Goal: Transaction & Acquisition: Obtain resource

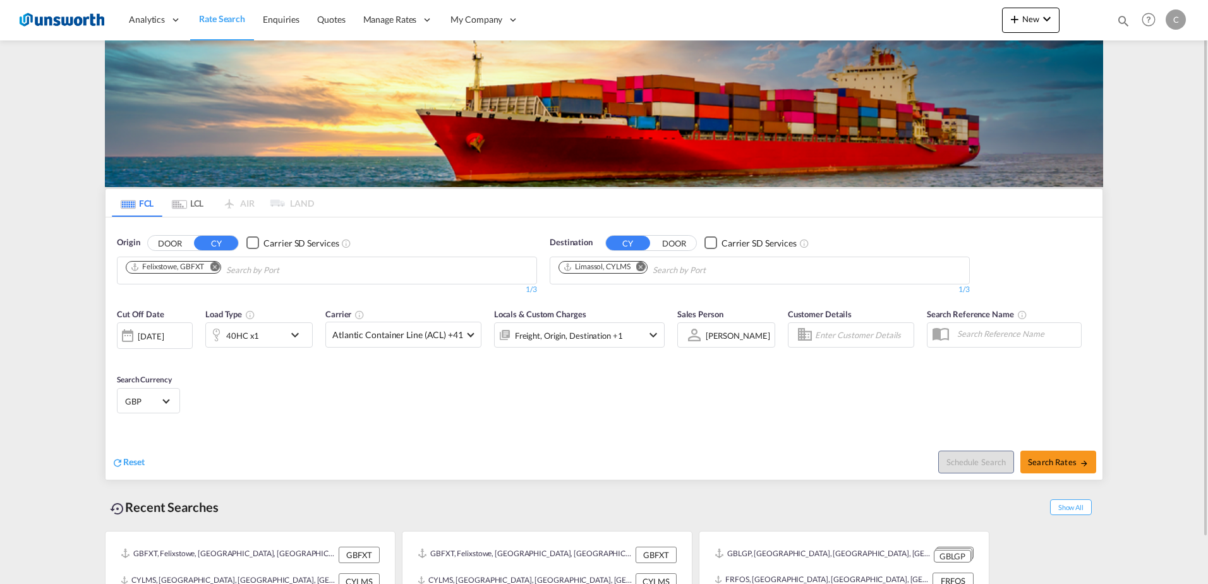
click at [212, 267] on md-icon "Remove" at bounding box center [214, 266] width 9 height 9
click at [257, 267] on md-chips at bounding box center [327, 270] width 419 height 27
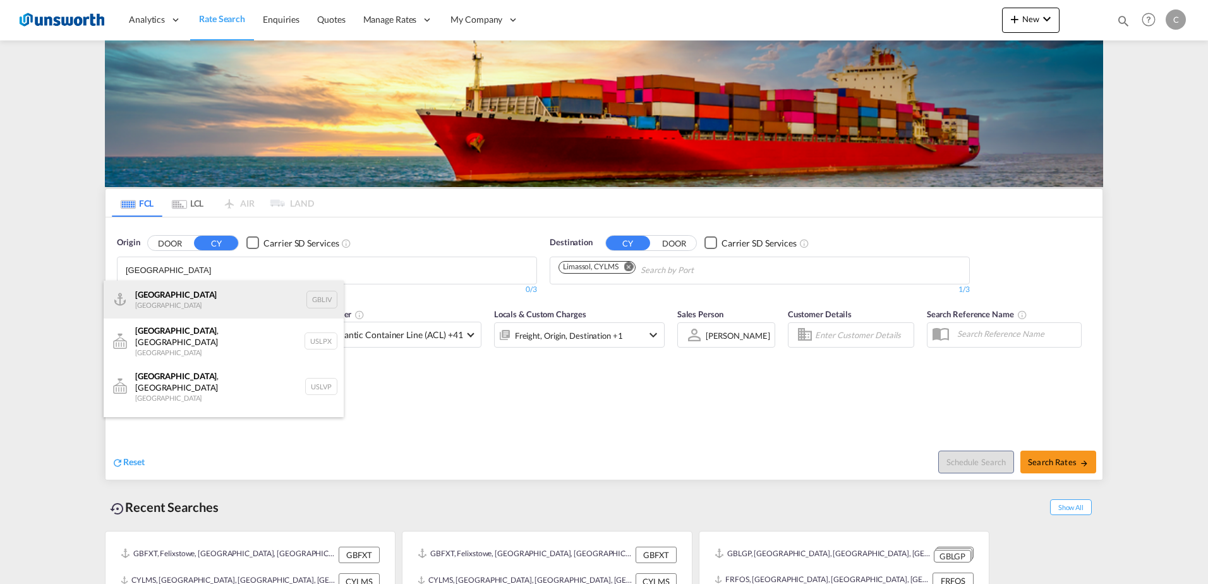
type input "[GEOGRAPHIC_DATA]"
click at [186, 300] on div "[GEOGRAPHIC_DATA] [GEOGRAPHIC_DATA] GBLIV" at bounding box center [224, 300] width 240 height 38
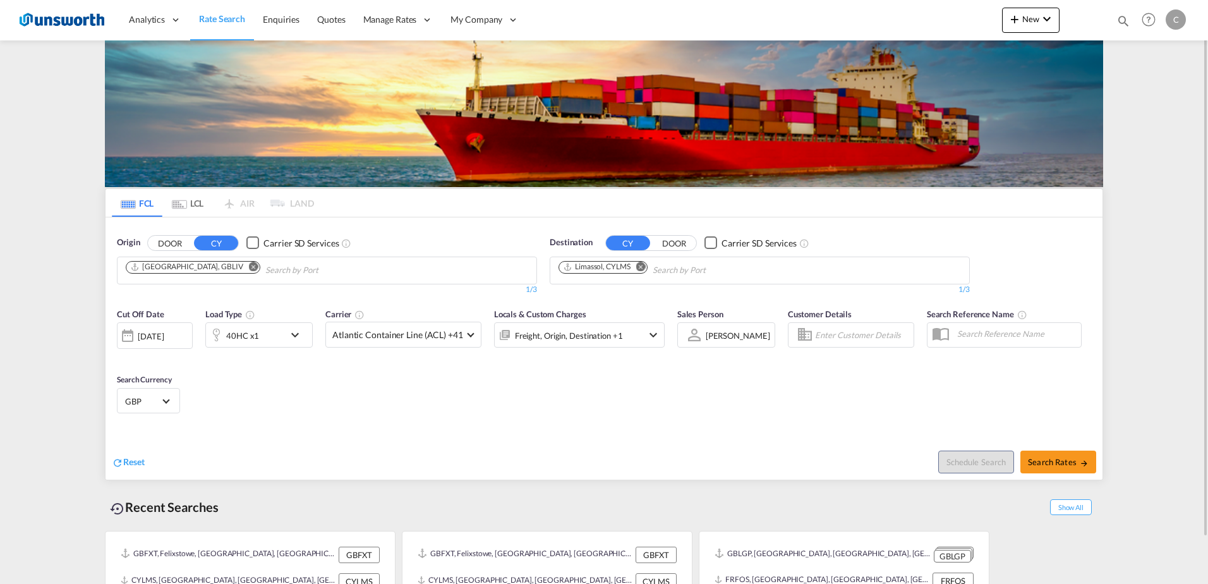
click at [250, 243] on div "Checkbox No Ink" at bounding box center [252, 242] width 13 height 13
click at [249, 269] on md-icon "Remove" at bounding box center [253, 266] width 9 height 9
click at [205, 269] on input "Chips input." at bounding box center [186, 270] width 120 height 20
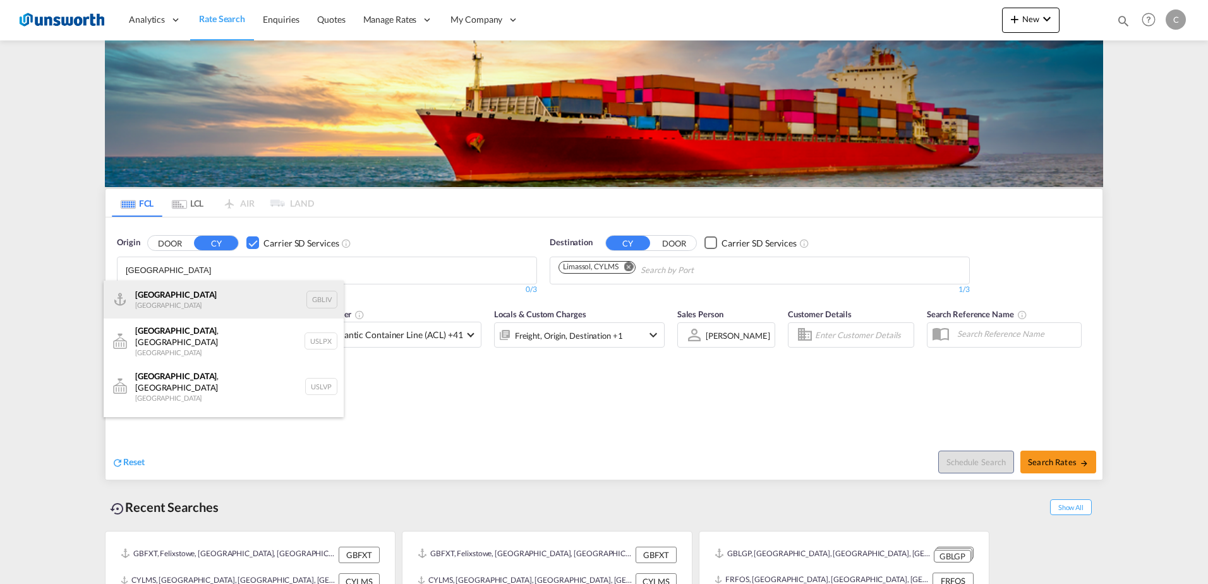
type input "[GEOGRAPHIC_DATA]"
click at [185, 295] on div "[GEOGRAPHIC_DATA] [GEOGRAPHIC_DATA] GBLIV" at bounding box center [224, 300] width 240 height 38
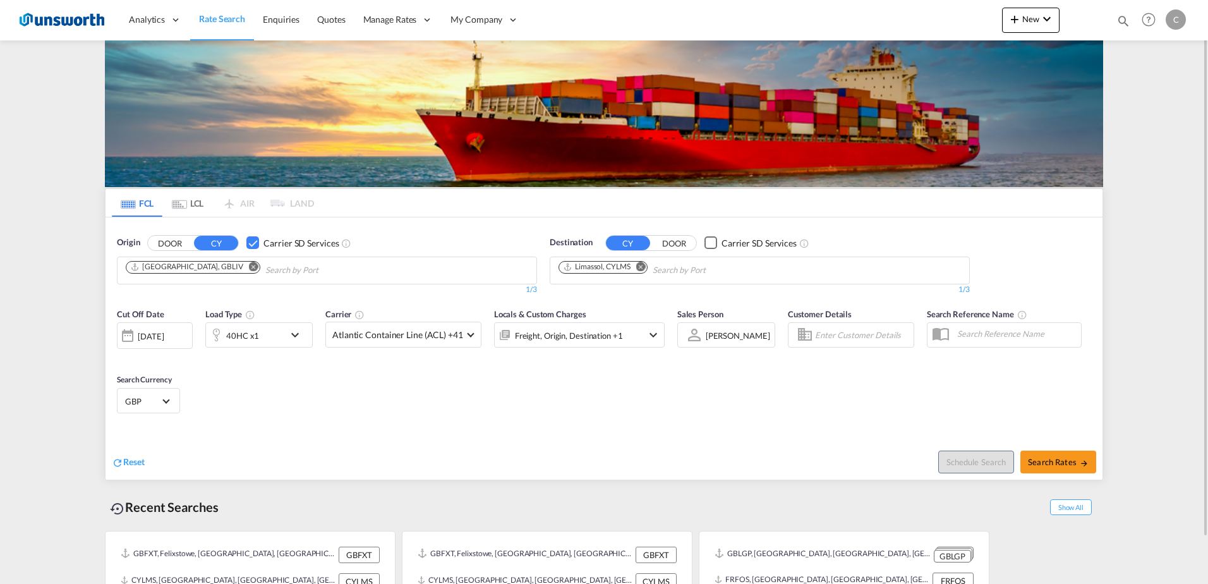
click at [646, 268] on md-icon "Remove" at bounding box center [640, 266] width 9 height 9
click at [588, 270] on input "Chips input." at bounding box center [619, 270] width 120 height 20
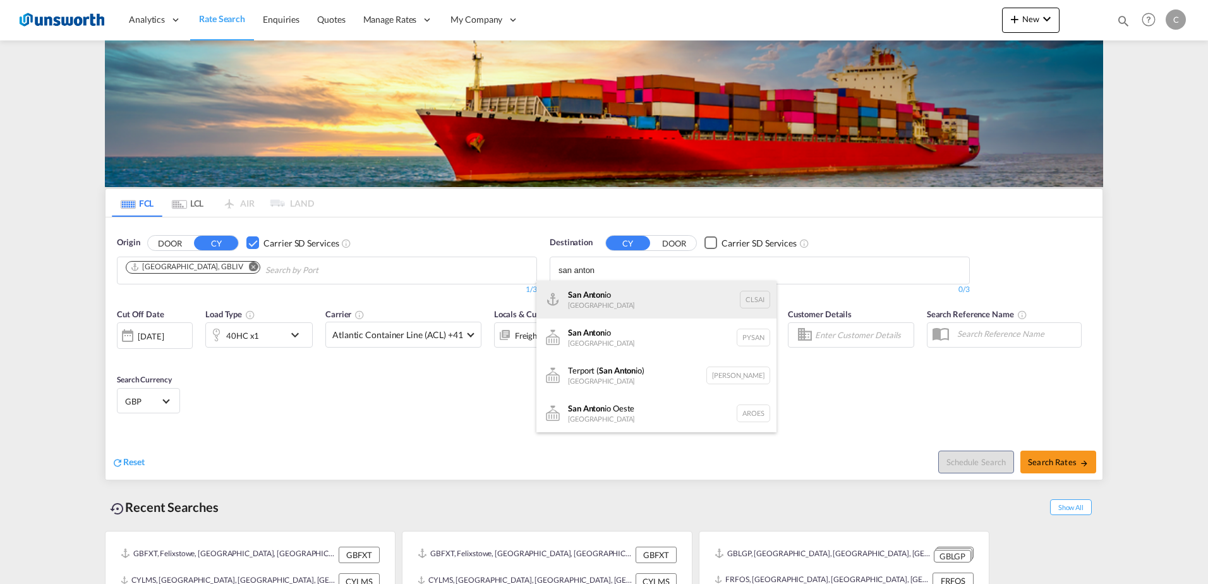
type input "san anton"
click at [600, 289] on div "San Anton io [GEOGRAPHIC_DATA] CLSAI" at bounding box center [657, 300] width 240 height 38
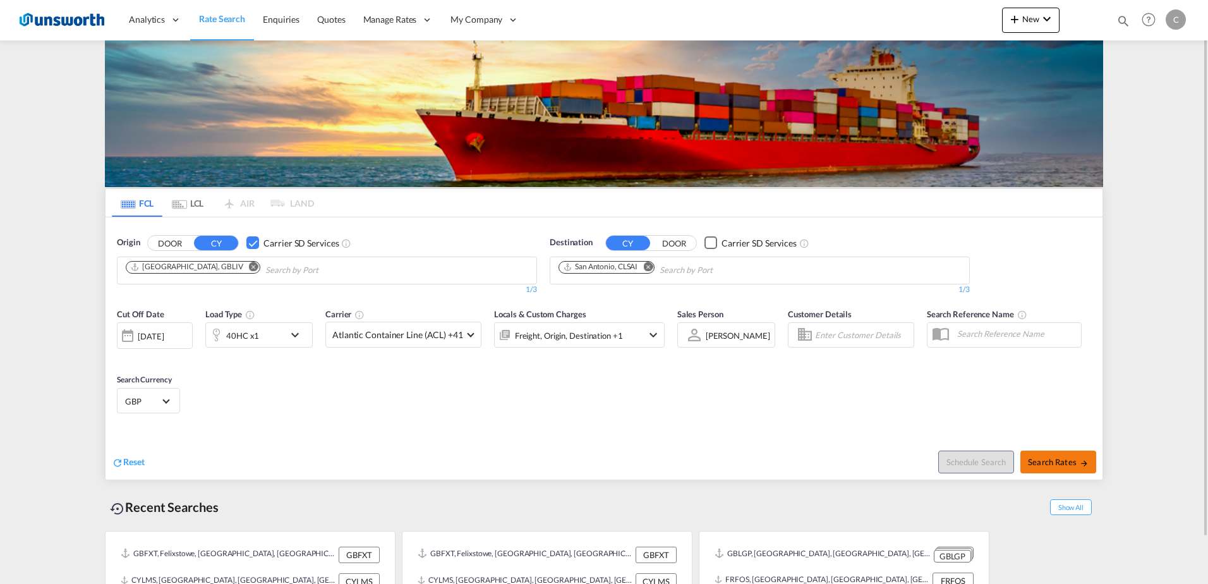
click at [1073, 467] on button "Search Rates" at bounding box center [1059, 462] width 76 height 23
type input "GBLIV to CLSAI / [DATE]"
